Goal: Contribute content: Contribute content

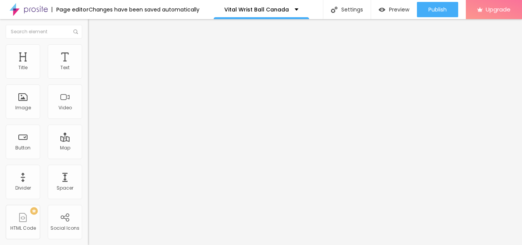
click at [88, 104] on img at bounding box center [90, 106] width 5 height 5
click at [88, 157] on input "https://" at bounding box center [134, 154] width 92 height 8
paste input "[DOMAIN_NAME][URL]"
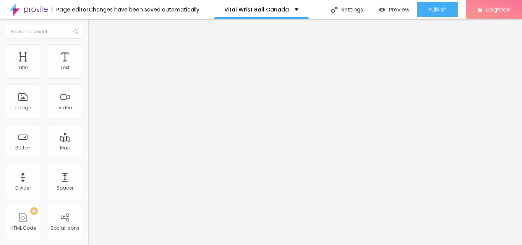
scroll to position [0, 30]
type input "[URL][DOMAIN_NAME]"
click at [88, 167] on div at bounding box center [132, 167] width 88 height 0
click at [88, 72] on input "Click me" at bounding box center [134, 68] width 92 height 8
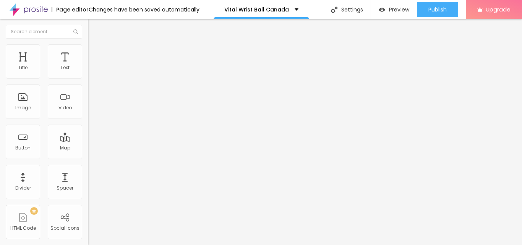
click at [88, 72] on input "Click me" at bounding box center [134, 68] width 92 height 8
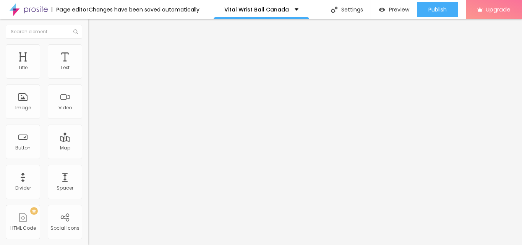
paste input "Here To Order"
type input "Click Here To Order"
click at [88, 66] on span "Add image" at bounding box center [103, 62] width 31 height 6
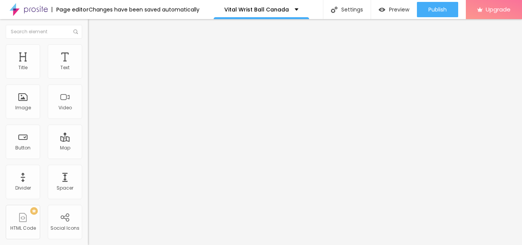
click at [88, 47] on li "Style" at bounding box center [132, 48] width 88 height 8
drag, startPoint x: 83, startPoint y: 81, endPoint x: 64, endPoint y: 82, distance: 18.4
click at [88, 82] on div "Size 100 px % 0 Border radius Shadow DISABLED Reset to default" at bounding box center [132, 136] width 88 height 153
type input "70"
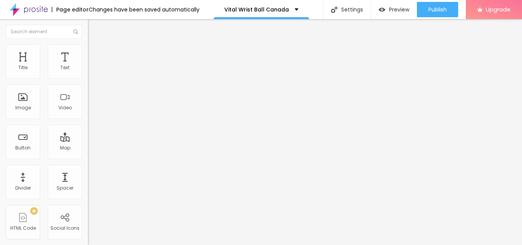
type input "65"
click at [88, 78] on input "range" at bounding box center [112, 75] width 49 height 6
type input "60"
type input "55"
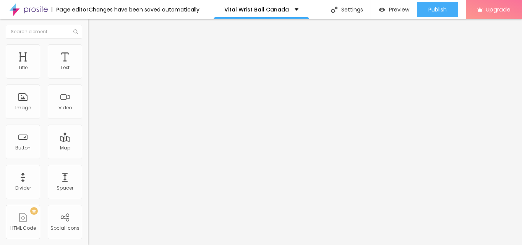
type input "55"
type input "50"
type input "45"
drag, startPoint x: 52, startPoint y: 81, endPoint x: 34, endPoint y: 81, distance: 17.2
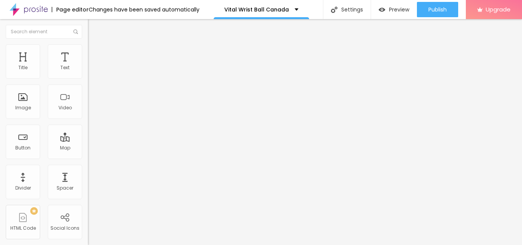
type input "45"
click at [88, 78] on input "range" at bounding box center [112, 75] width 49 height 6
type input "40"
click at [88, 78] on input "range" at bounding box center [112, 75] width 49 height 6
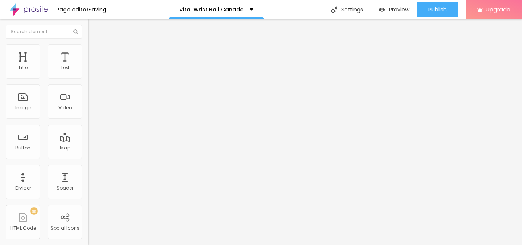
click at [88, 97] on img at bounding box center [90, 93] width 5 height 5
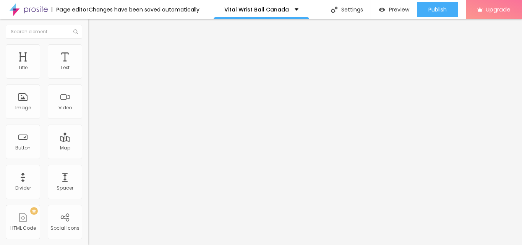
click at [88, 157] on input "https://" at bounding box center [134, 153] width 92 height 8
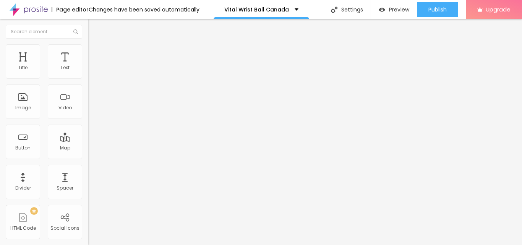
click at [88, 157] on input "https://" at bounding box center [134, 153] width 92 height 8
paste input "[DOMAIN_NAME][URL][DOMAIN_NAME]"
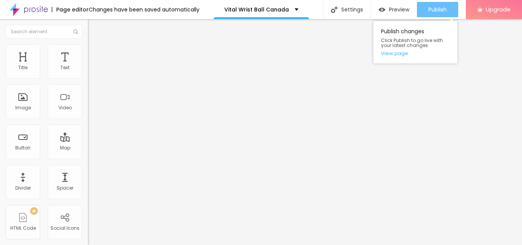
type input "[URL][DOMAIN_NAME][DOMAIN_NAME]"
click at [435, 9] on span "Publish" at bounding box center [437, 9] width 18 height 6
